Goal: Information Seeking & Learning: Learn about a topic

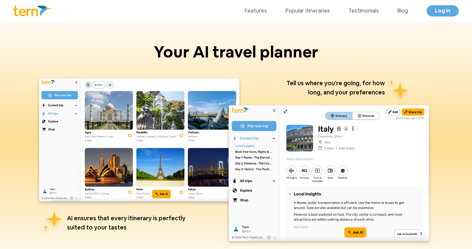
scroll to position [247, 0]
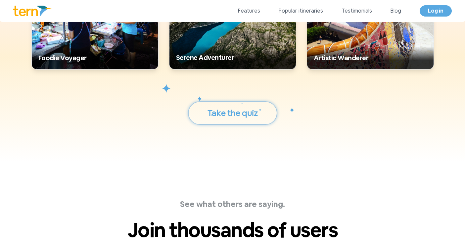
scroll to position [2098, 0]
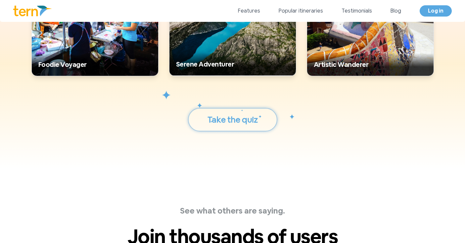
click at [252, 121] on button "Take the quiz" at bounding box center [232, 120] width 89 height 24
